Goal: Check status: Check status

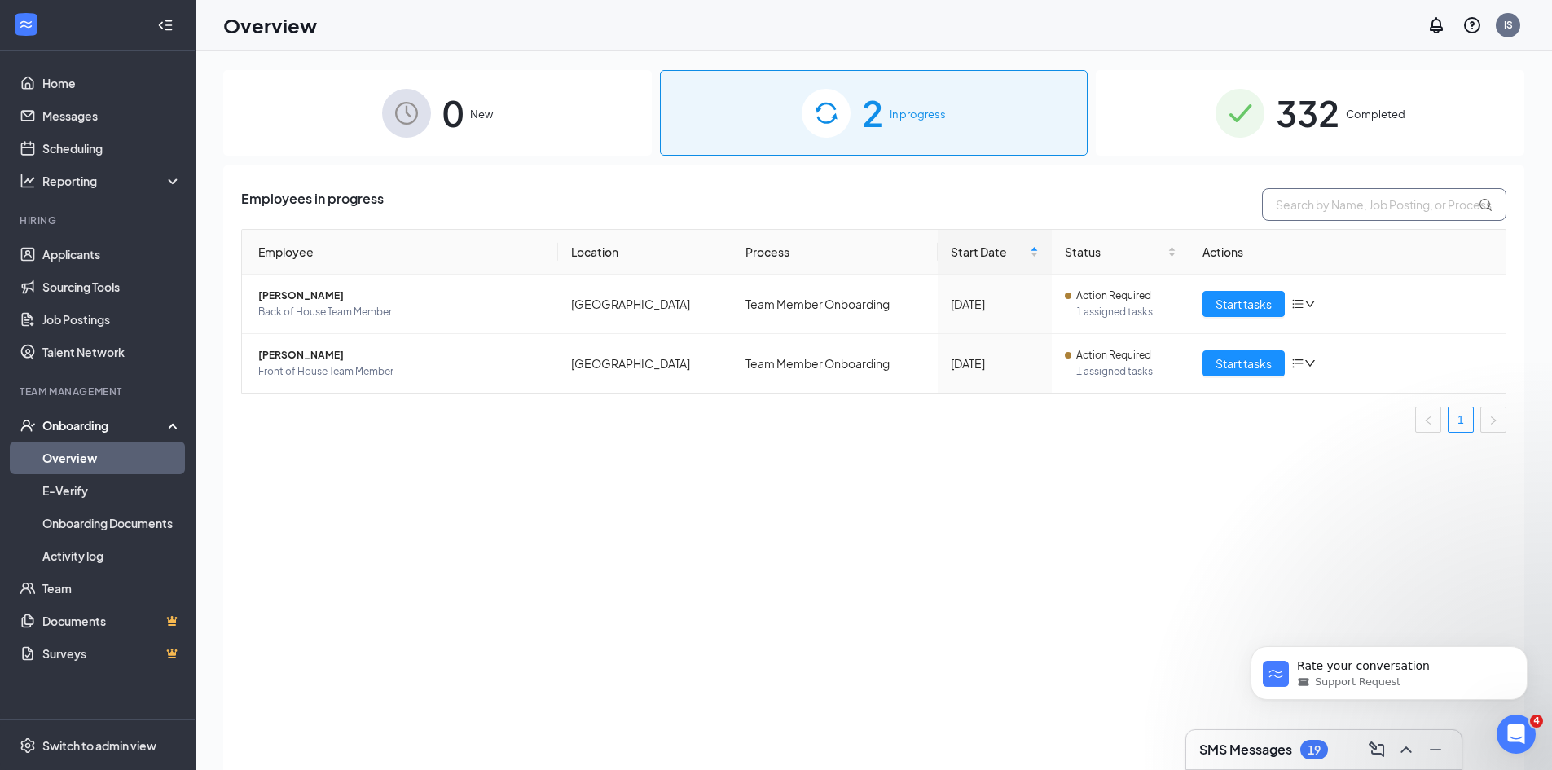
click at [1362, 195] on input "text" at bounding box center [1384, 204] width 244 height 33
click at [1343, 128] on div "332 Completed" at bounding box center [1310, 113] width 429 height 86
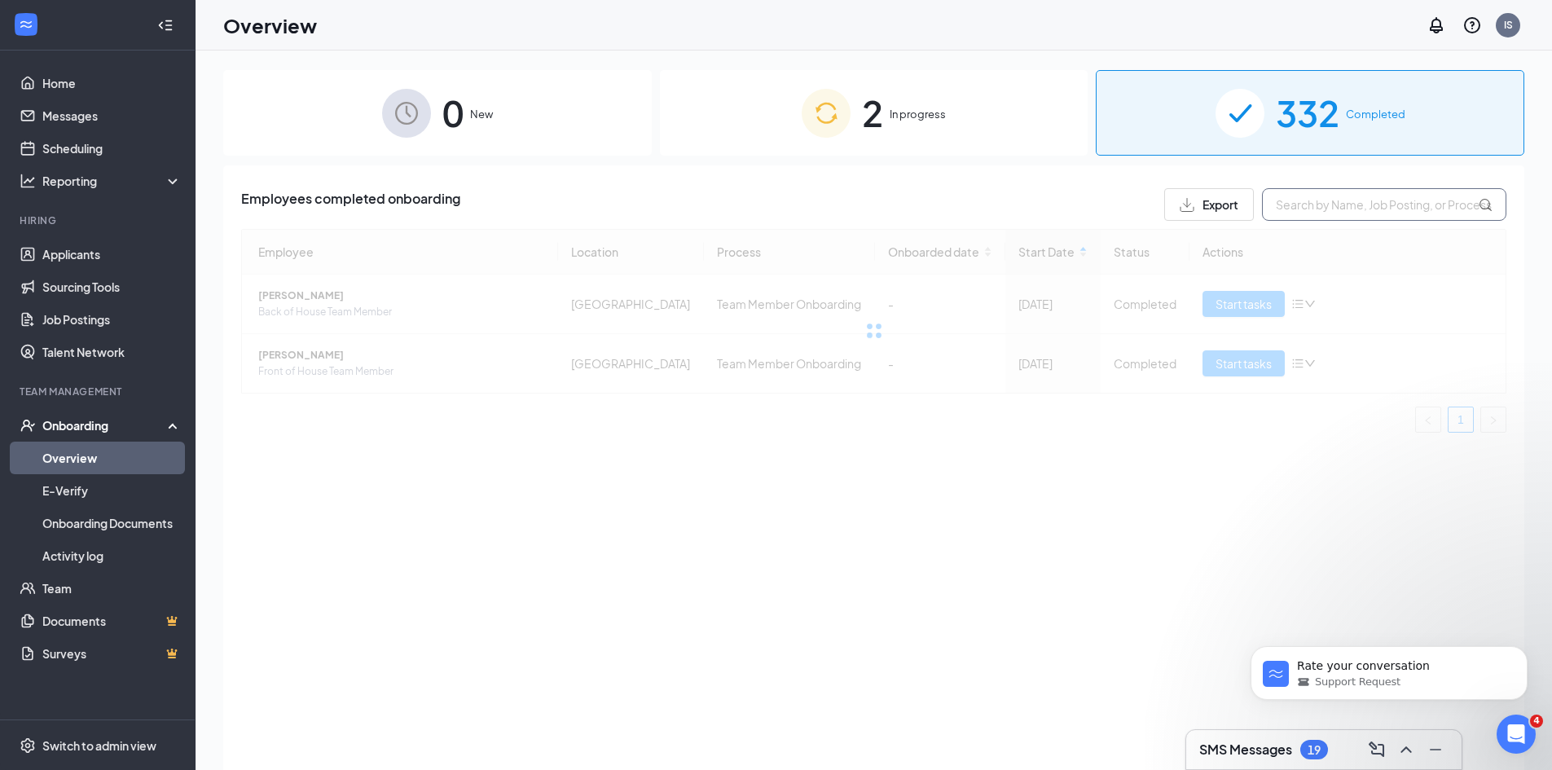
click at [1389, 209] on input "text" at bounding box center [1384, 204] width 244 height 33
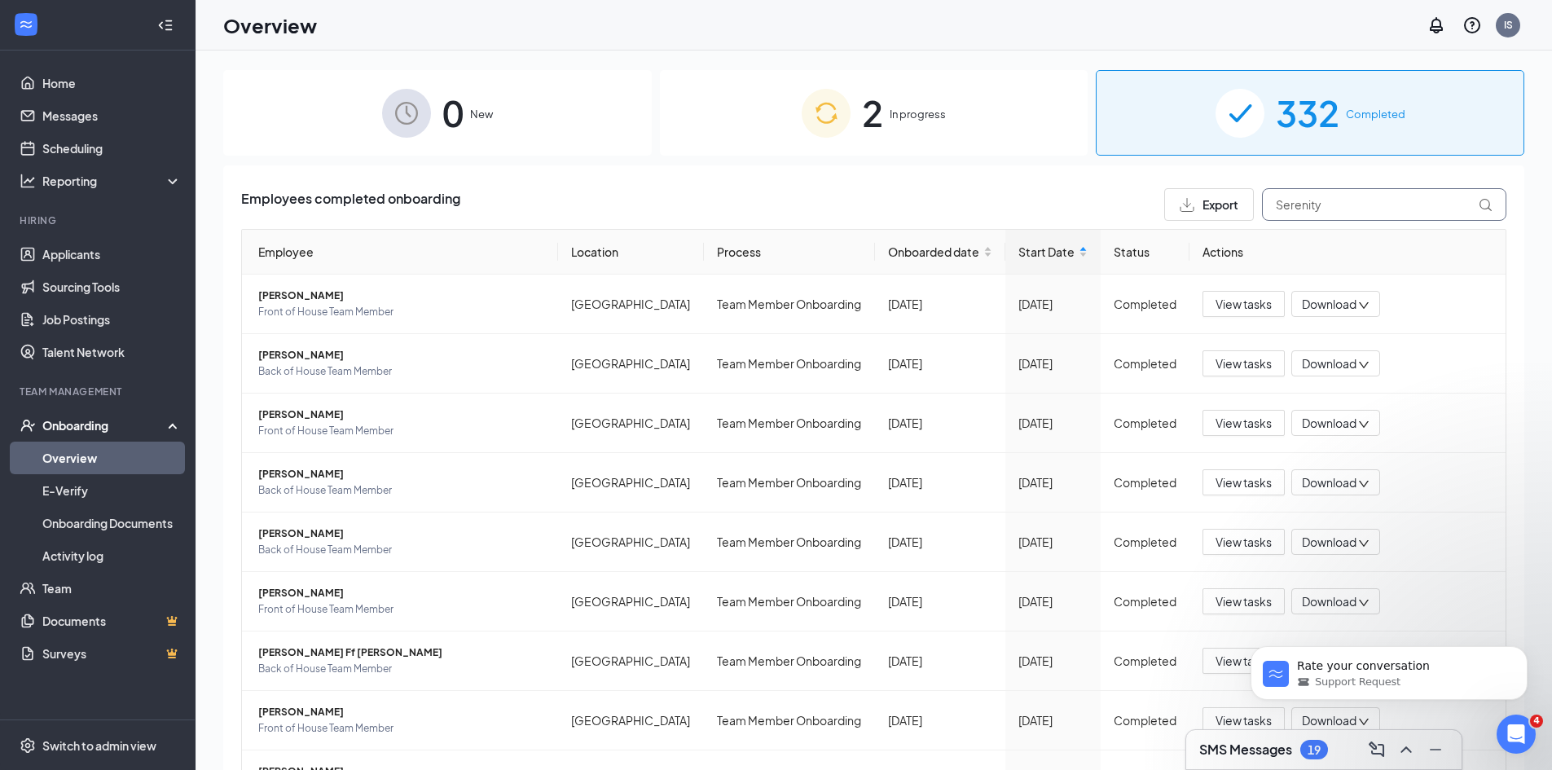
type input "Serenity"
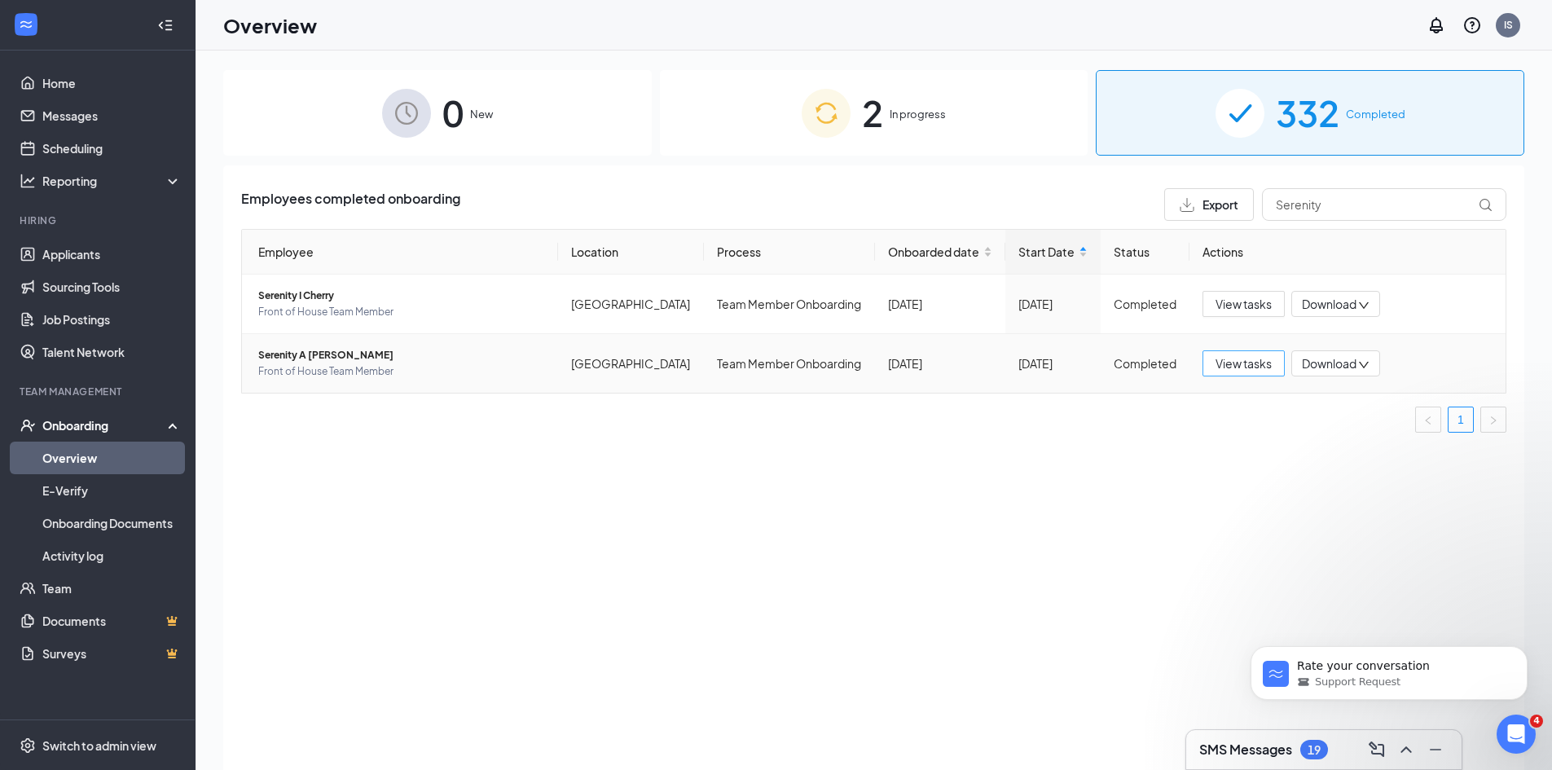
click at [1239, 359] on span "View tasks" at bounding box center [1244, 363] width 56 height 18
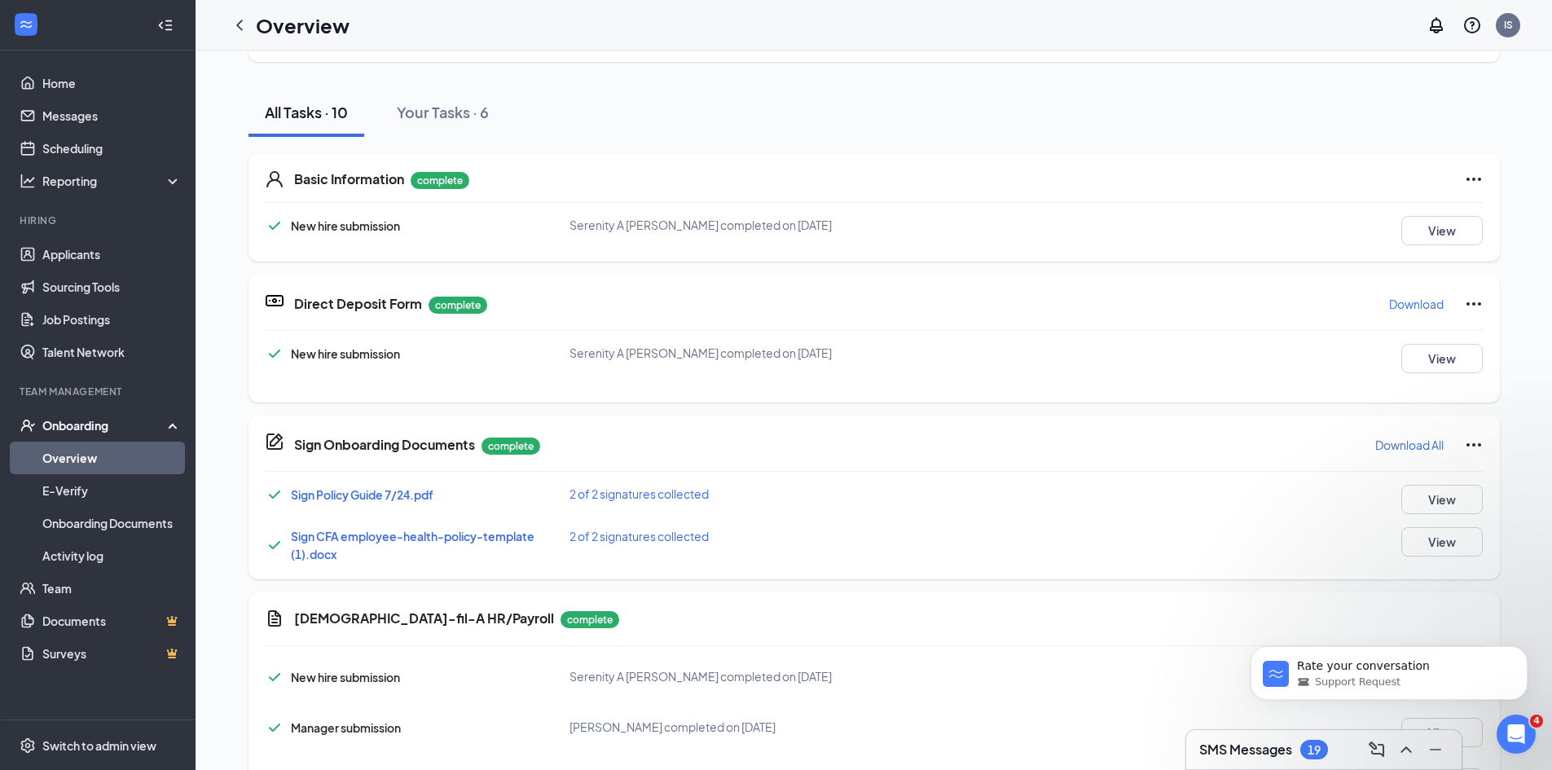
scroll to position [163, 0]
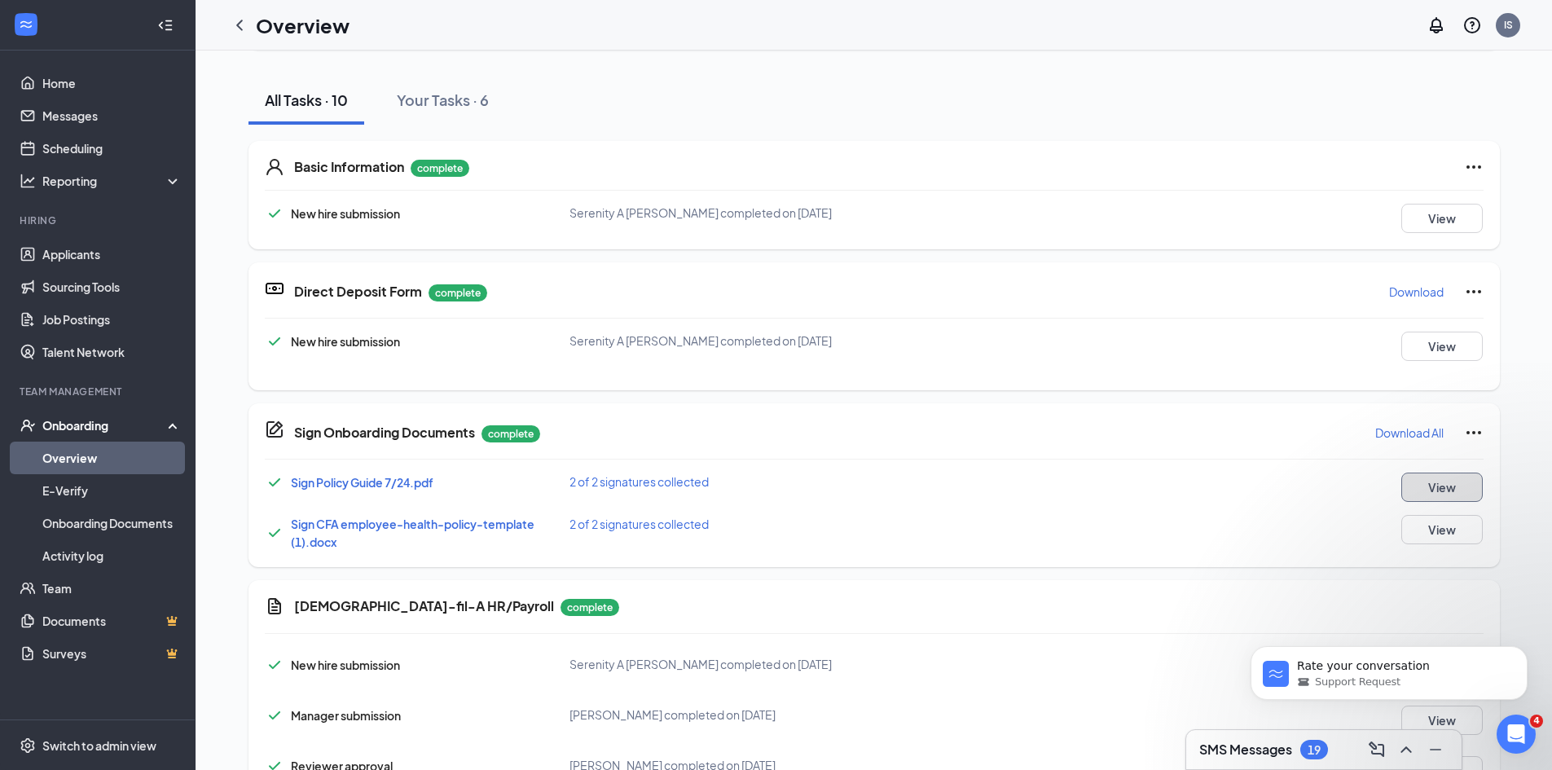
click at [1449, 483] on button "View" at bounding box center [1442, 487] width 81 height 29
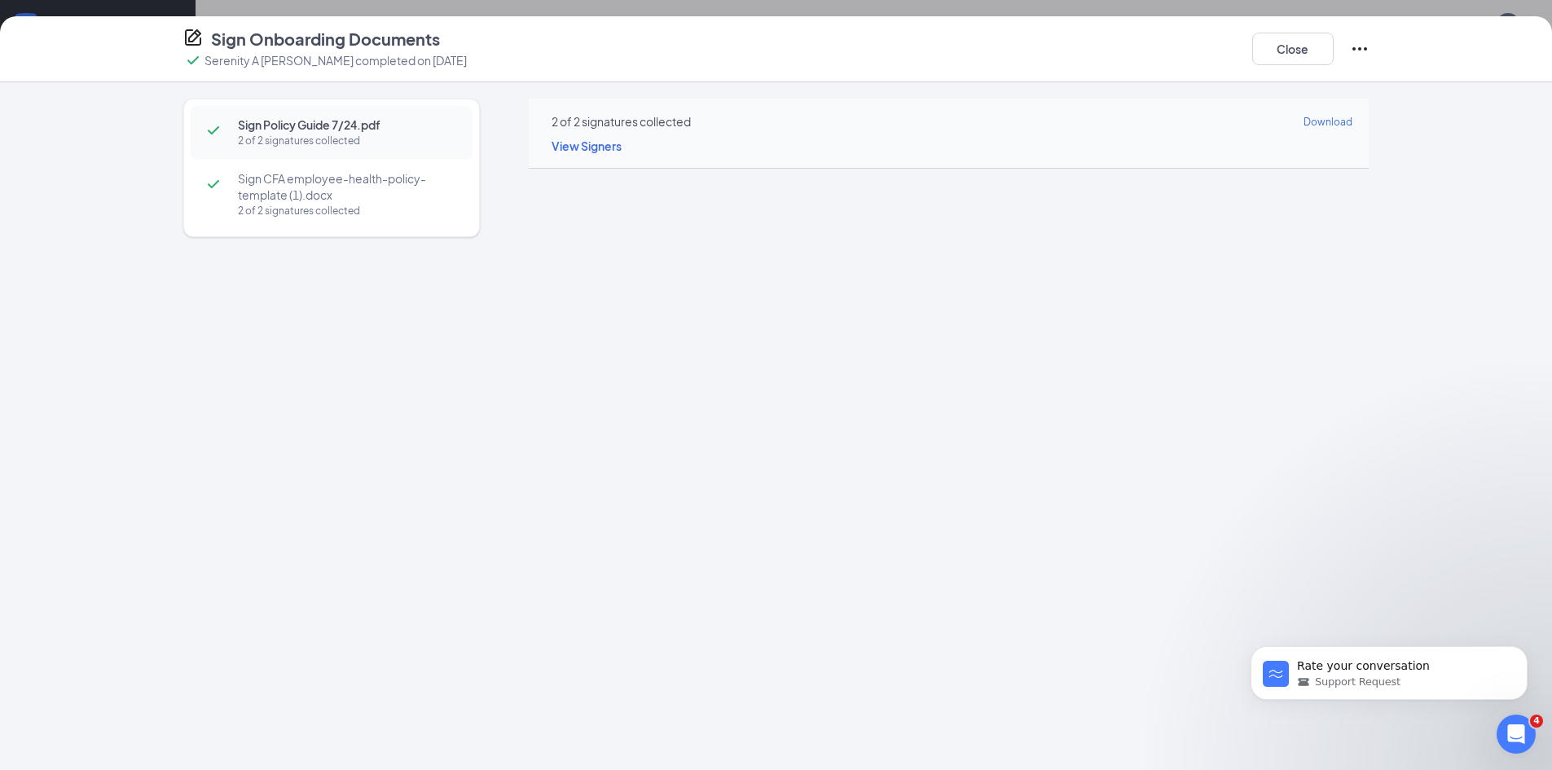
click at [1338, 119] on span "Download" at bounding box center [1328, 122] width 49 height 12
